Goal: Check status: Check status

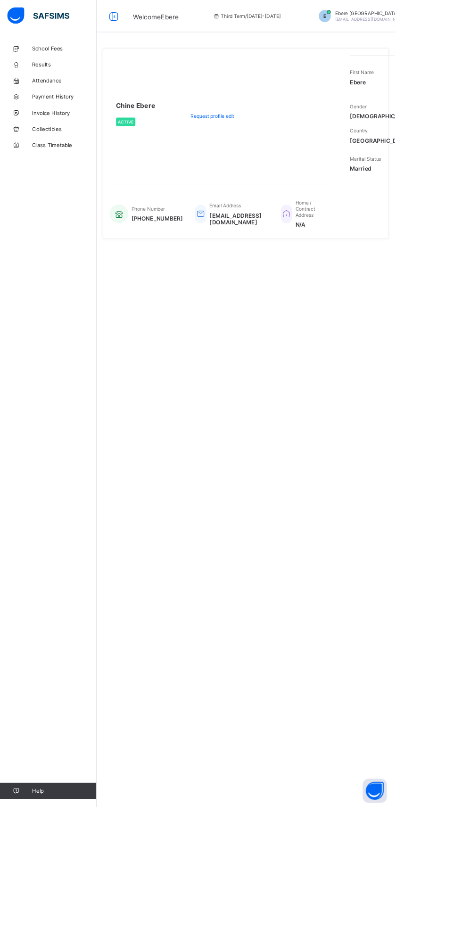
click at [61, 80] on link "Results" at bounding box center [56, 75] width 113 height 19
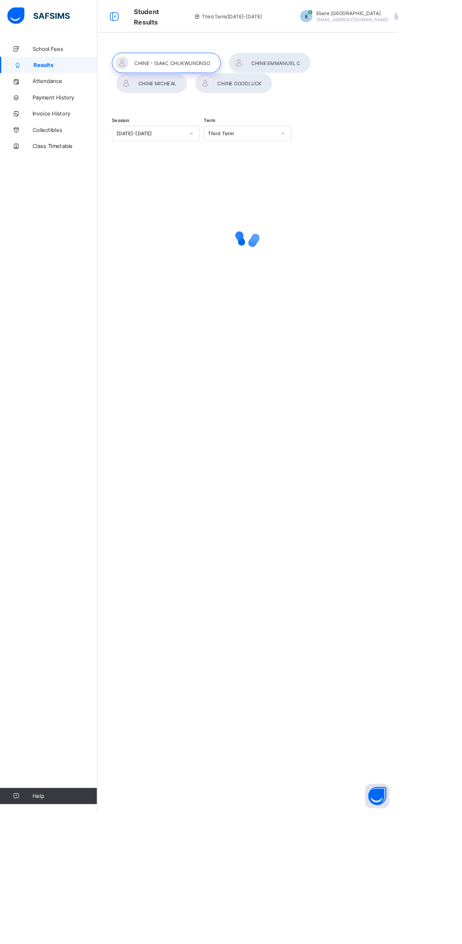
click at [323, 73] on div at bounding box center [313, 73] width 95 height 24
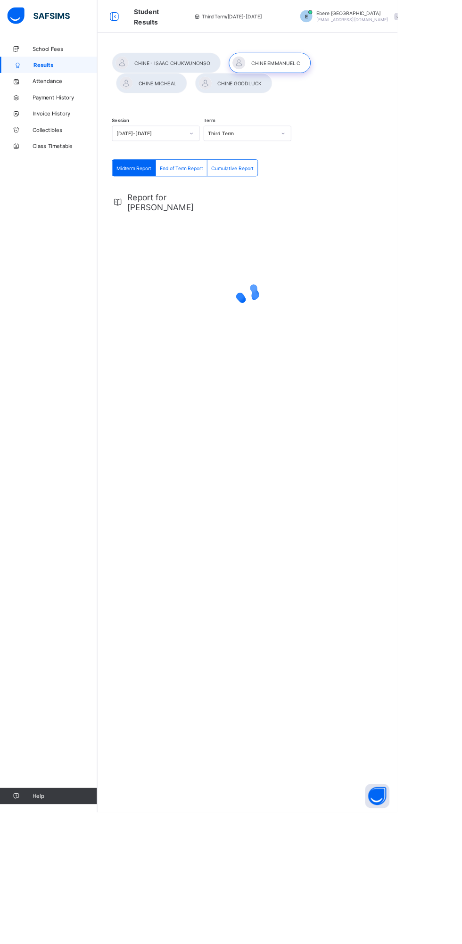
click at [212, 200] on div "End of Term Report" at bounding box center [211, 195] width 60 height 19
